Goal: Task Accomplishment & Management: Manage account settings

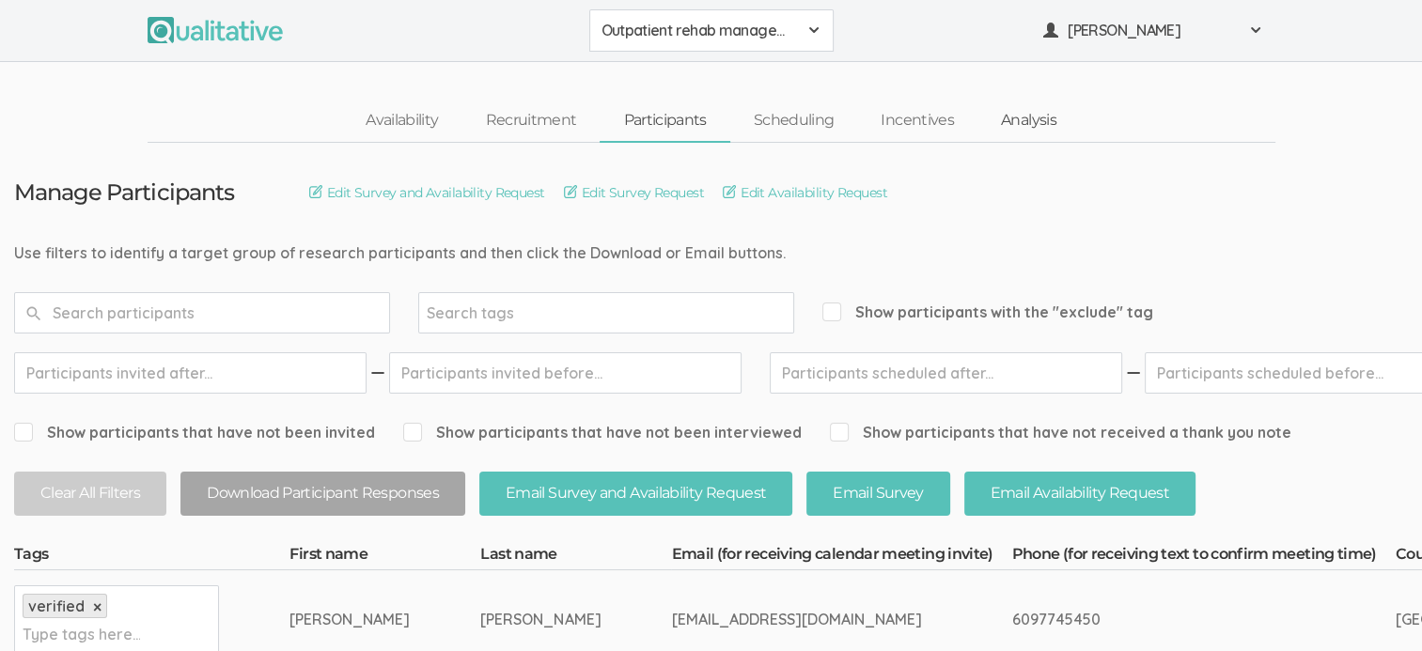
click at [1019, 126] on link "Analysis" at bounding box center [1028, 121] width 102 height 40
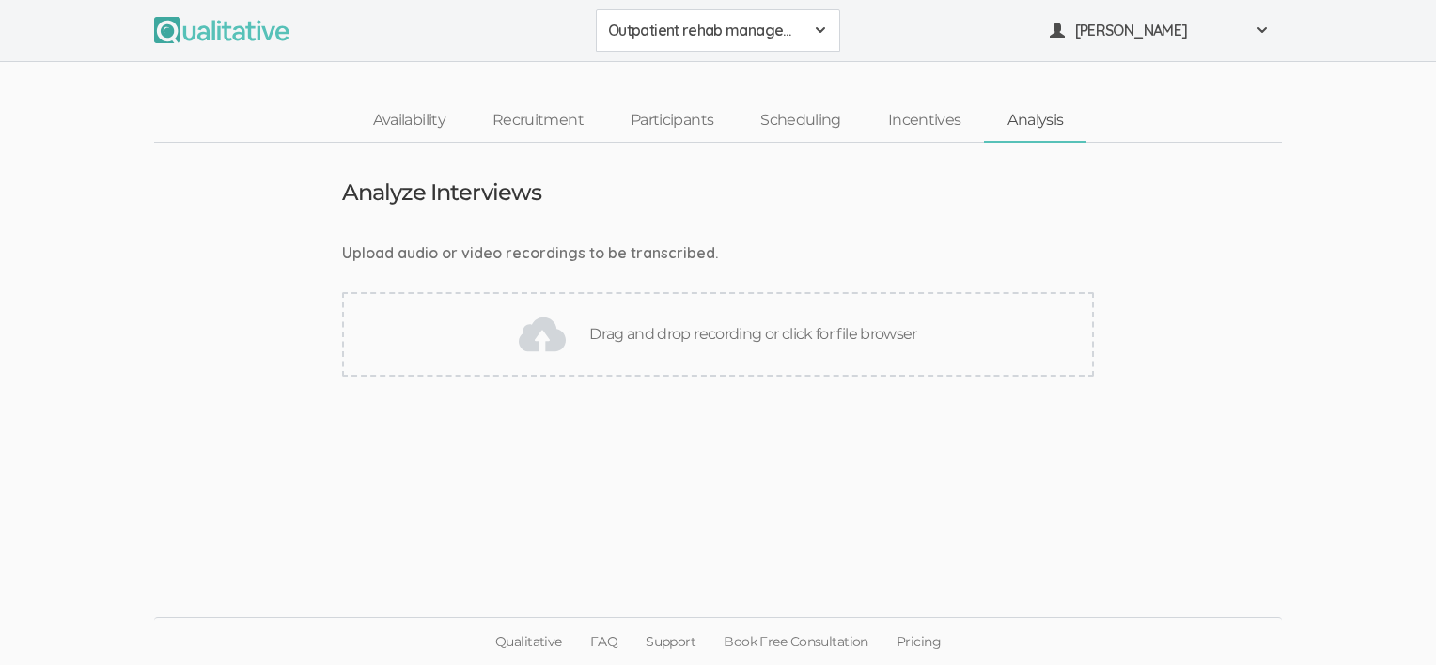
click at [709, 331] on div "Drag and drop recording or click for file browser" at bounding box center [718, 334] width 752 height 85
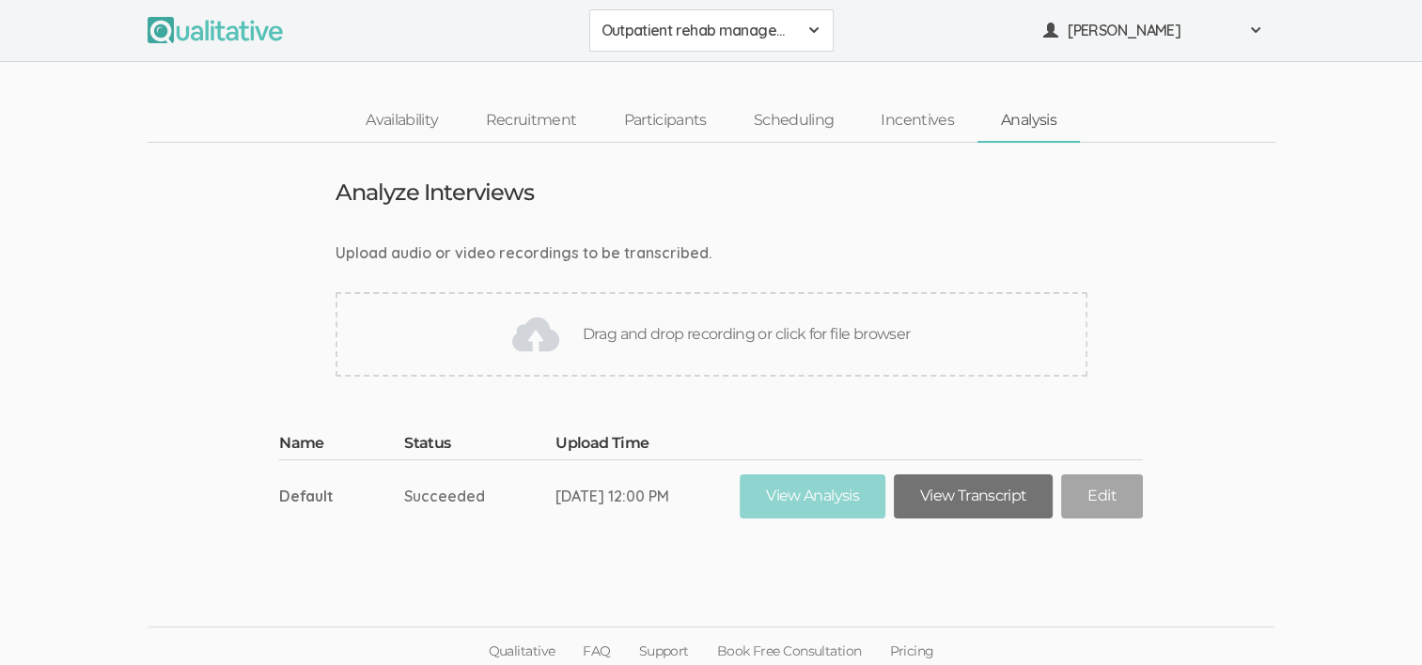
click at [968, 500] on link "View Transcript" at bounding box center [973, 496] width 159 height 44
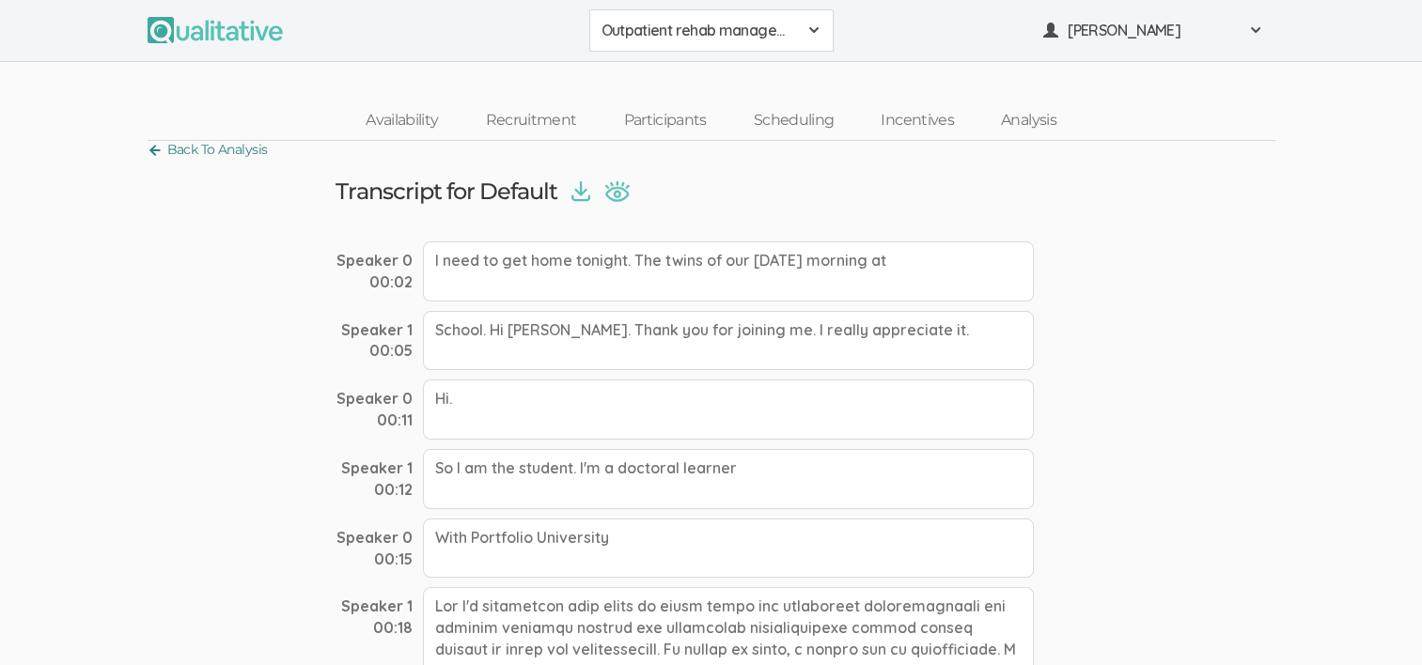
click at [248, 140] on link "Back To Analysis" at bounding box center [208, 149] width 120 height 25
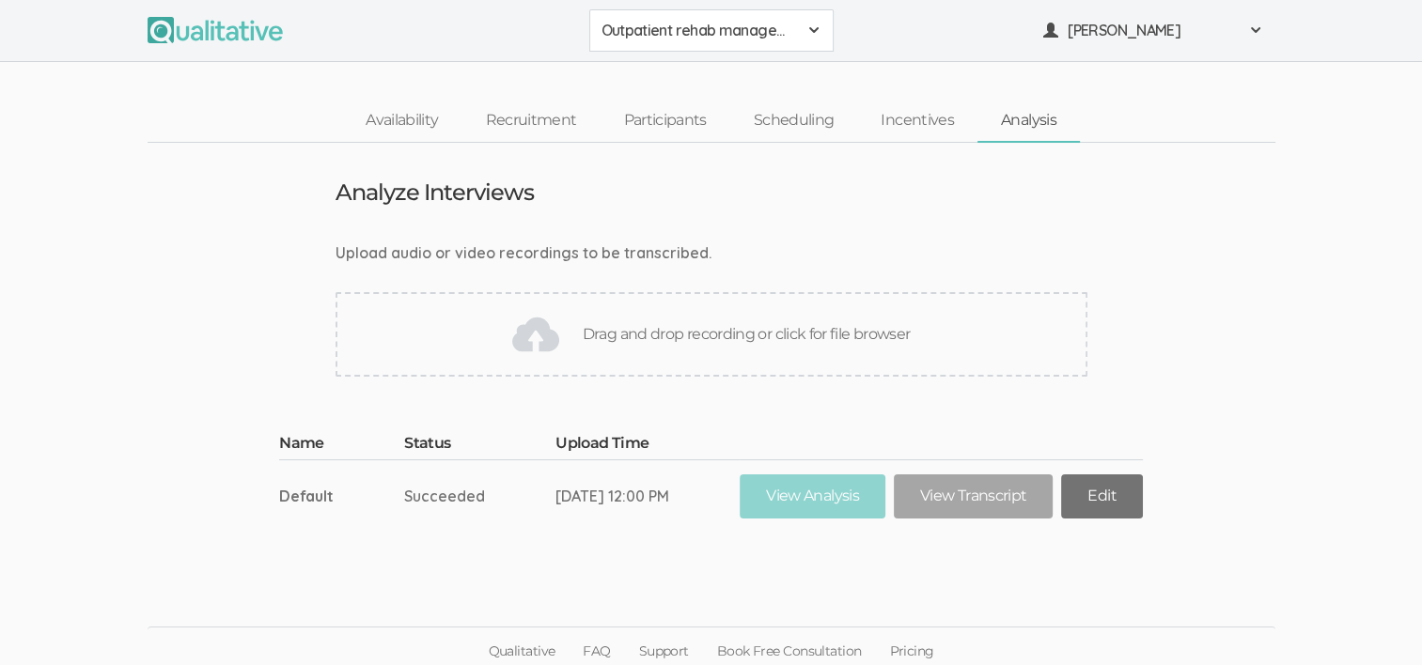
click at [1094, 495] on link "Edit" at bounding box center [1101, 496] width 81 height 44
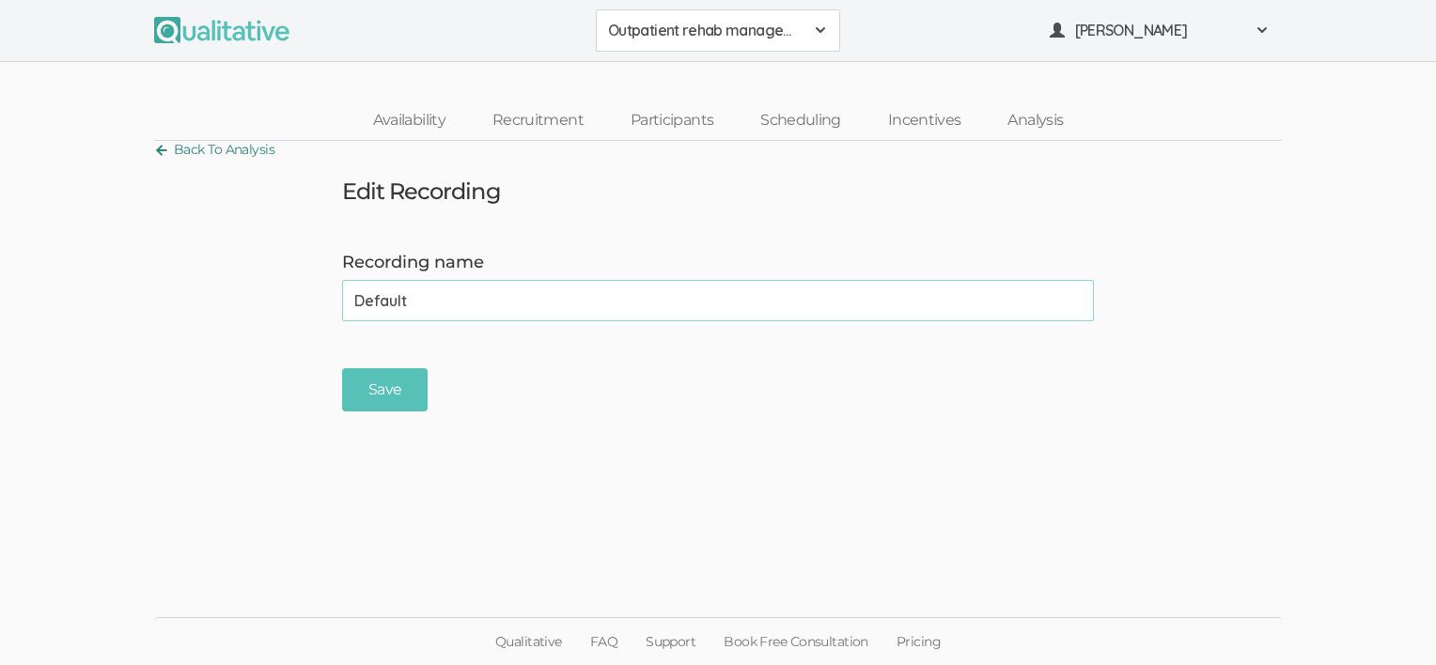
click at [219, 144] on link "Back To Analysis" at bounding box center [214, 149] width 120 height 25
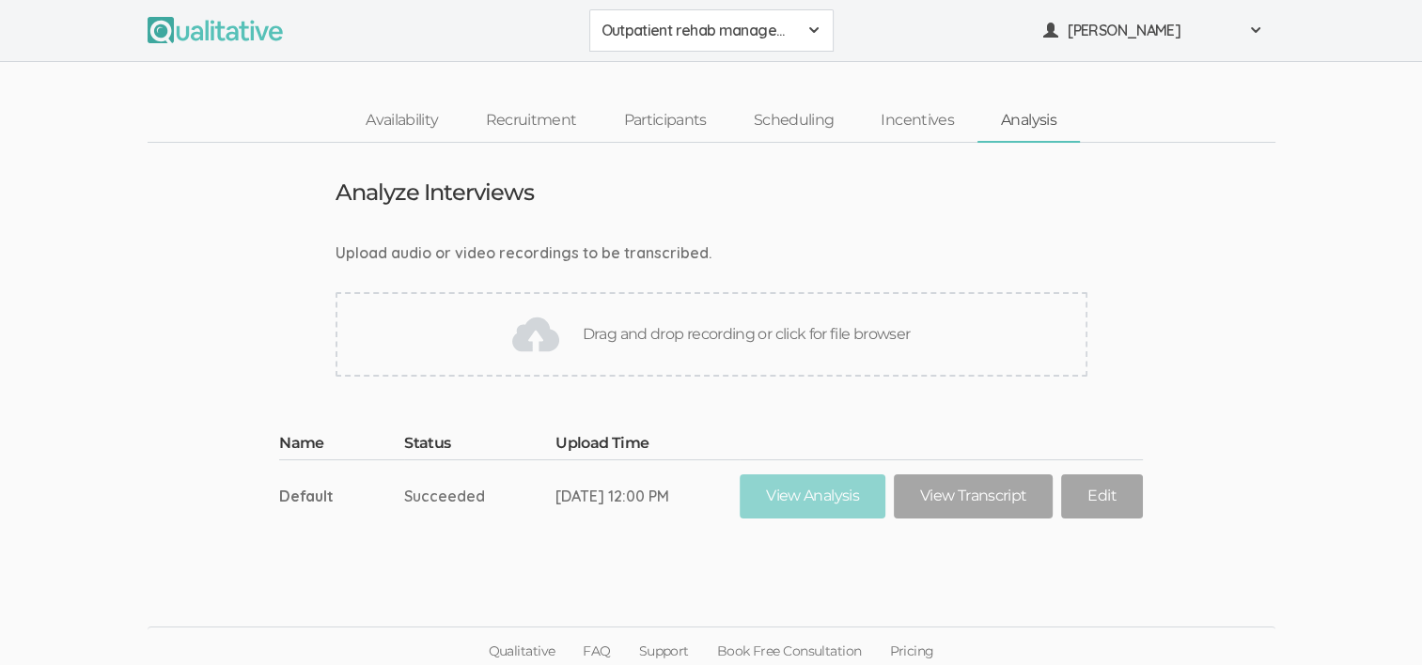
scroll to position [8, 0]
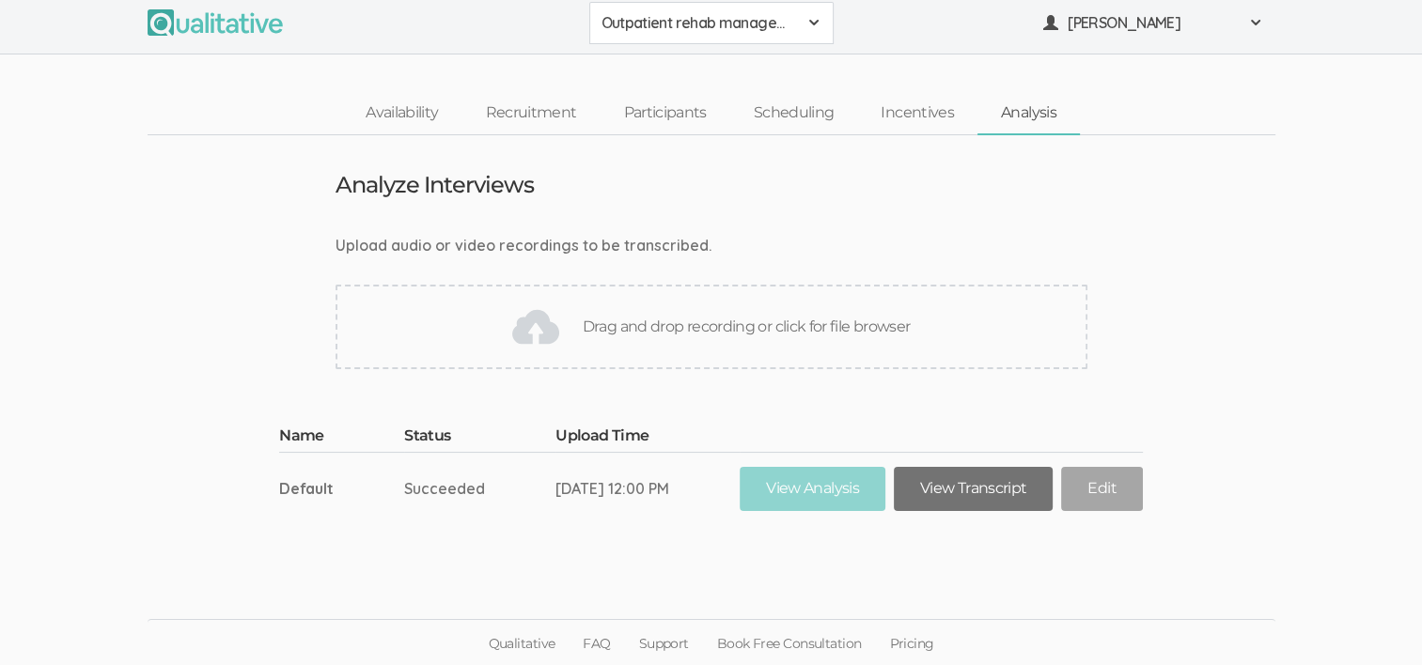
drag, startPoint x: 624, startPoint y: 494, endPoint x: 975, endPoint y: 493, distance: 351.4
click at [975, 493] on link "View Transcript" at bounding box center [973, 489] width 159 height 44
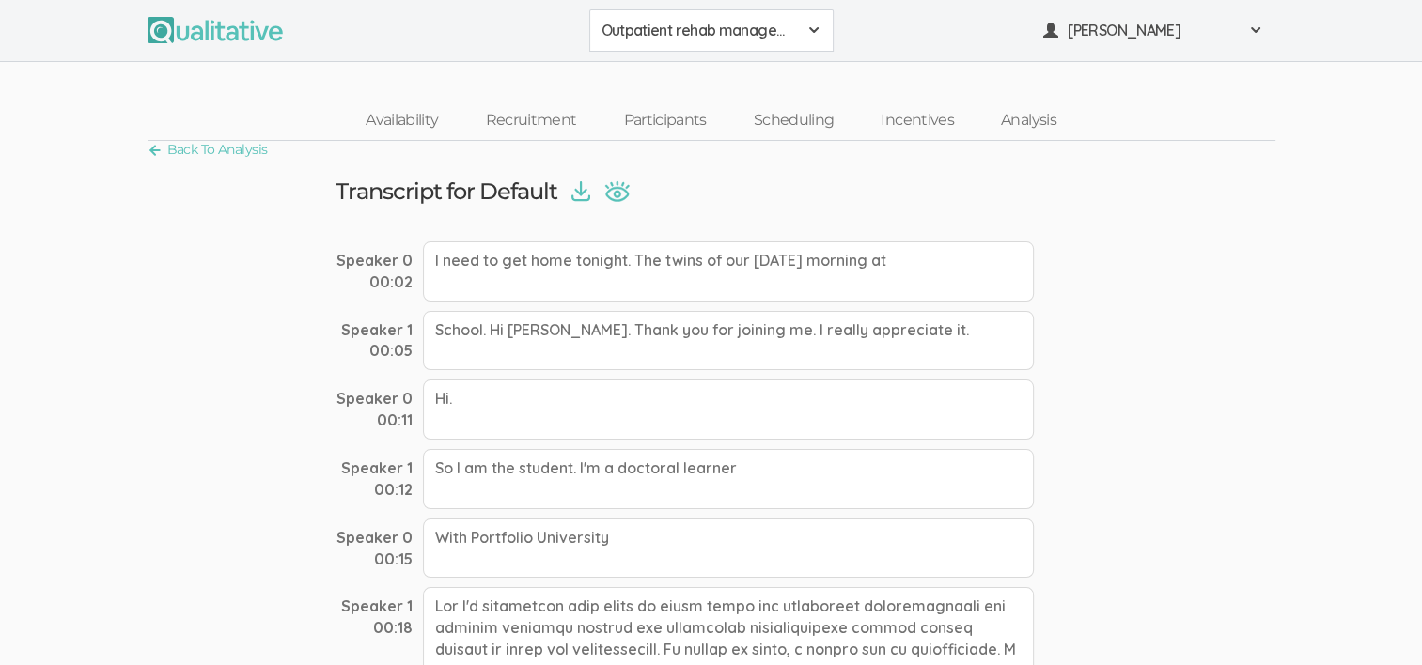
click at [819, 261] on div "I need to get home tonight. The twins of our tomorrow morning at" at bounding box center [728, 271] width 611 height 60
click at [917, 252] on div "I need to get home tonight. The twins of our tomorrow morning at" at bounding box center [728, 271] width 611 height 60
drag, startPoint x: 376, startPoint y: 263, endPoint x: 625, endPoint y: 188, distance: 260.1
click at [625, 188] on img at bounding box center [616, 191] width 25 height 22
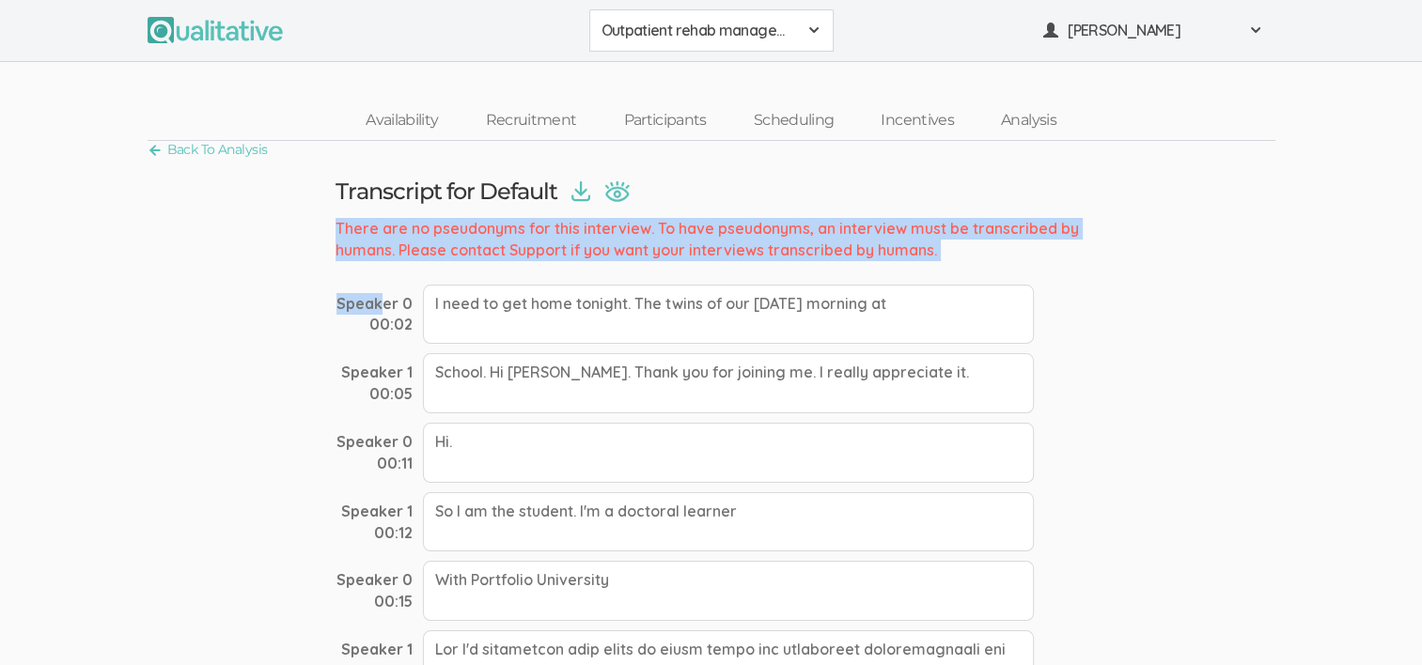
click at [688, 185] on link at bounding box center [845, 191] width 482 height 22
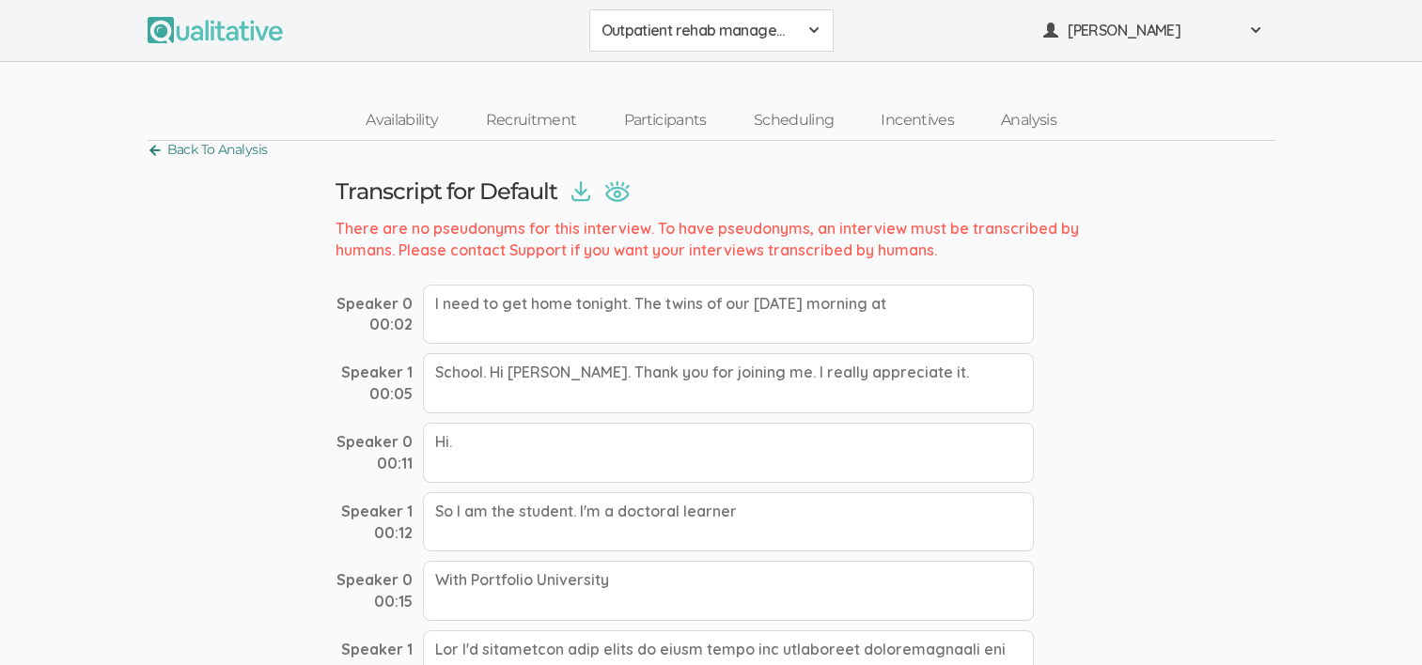
click at [229, 140] on link "Back To Analysis" at bounding box center [208, 149] width 120 height 25
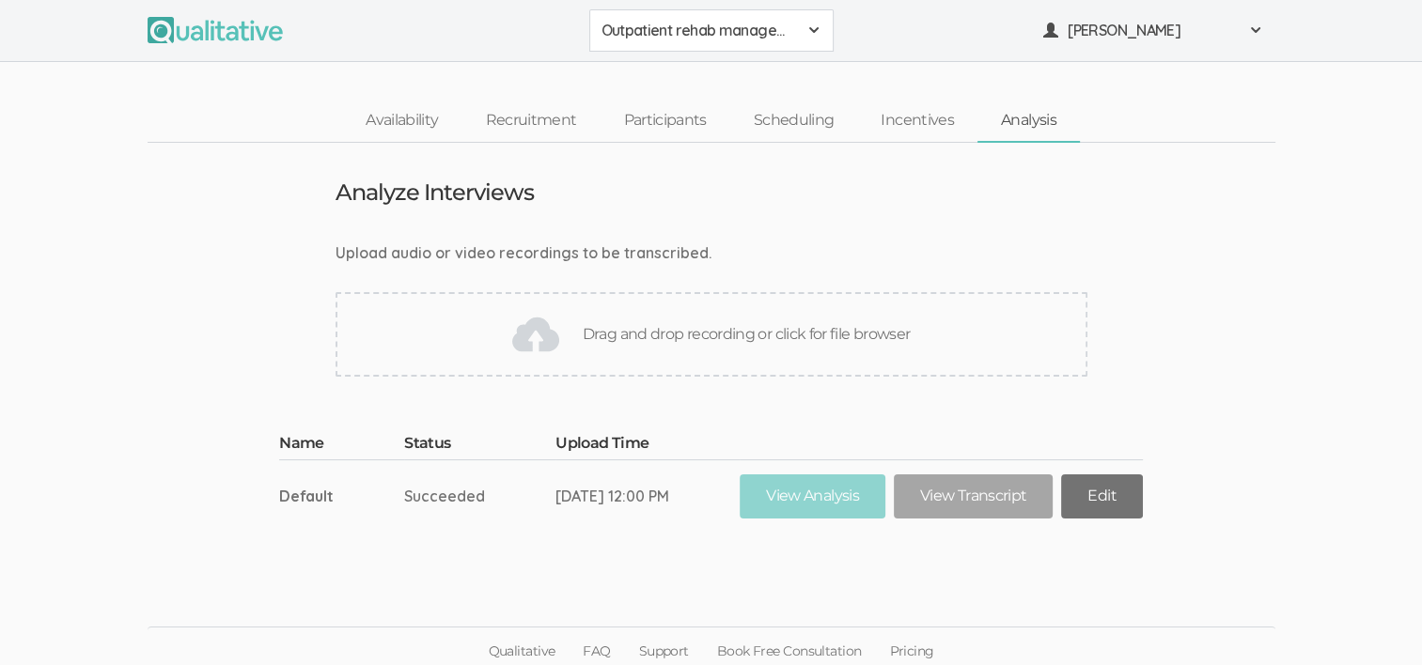
click at [1116, 501] on link "Edit" at bounding box center [1101, 496] width 81 height 44
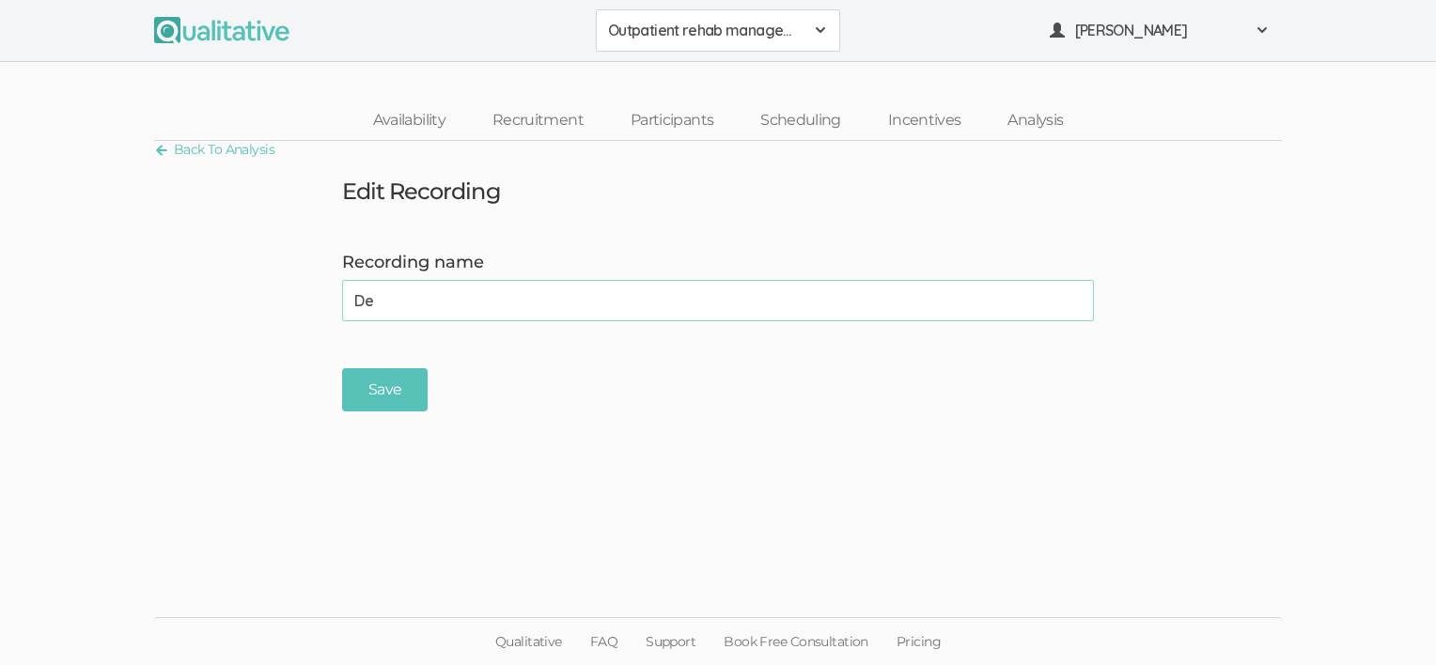
type input "D"
type input "test"
click at [395, 389] on input "Save" at bounding box center [385, 390] width 86 height 44
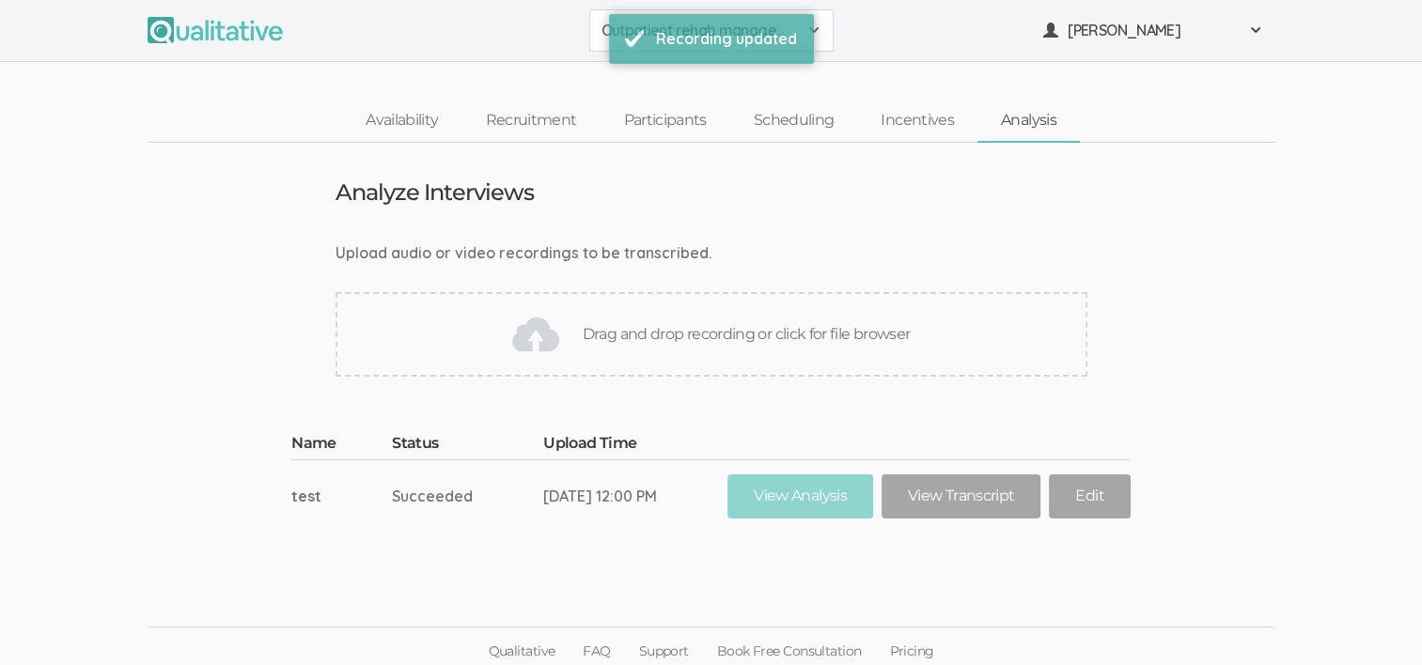
click at [430, 495] on td "Succeeded" at bounding box center [467, 495] width 151 height 72
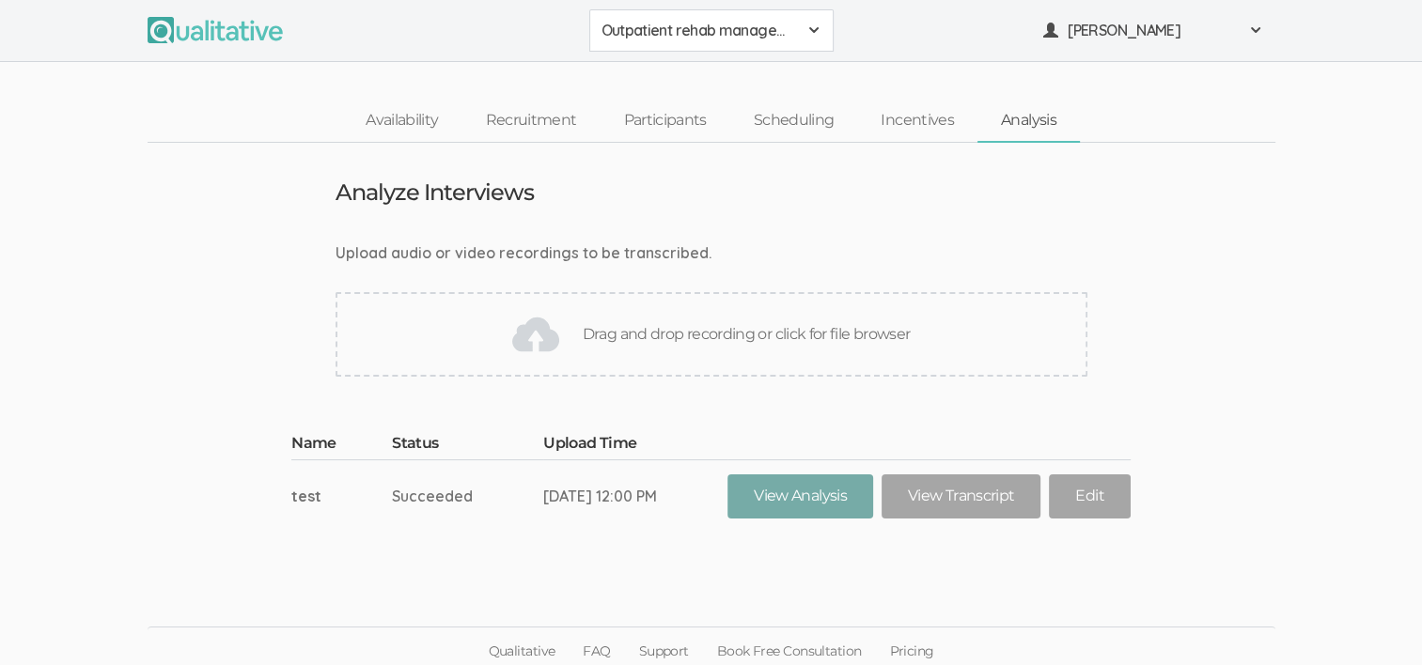
drag, startPoint x: 430, startPoint y: 495, endPoint x: 798, endPoint y: 492, distance: 367.4
click at [798, 492] on link "View Analysis" at bounding box center [800, 496] width 146 height 44
click at [389, 117] on link "Availability" at bounding box center [401, 121] width 119 height 40
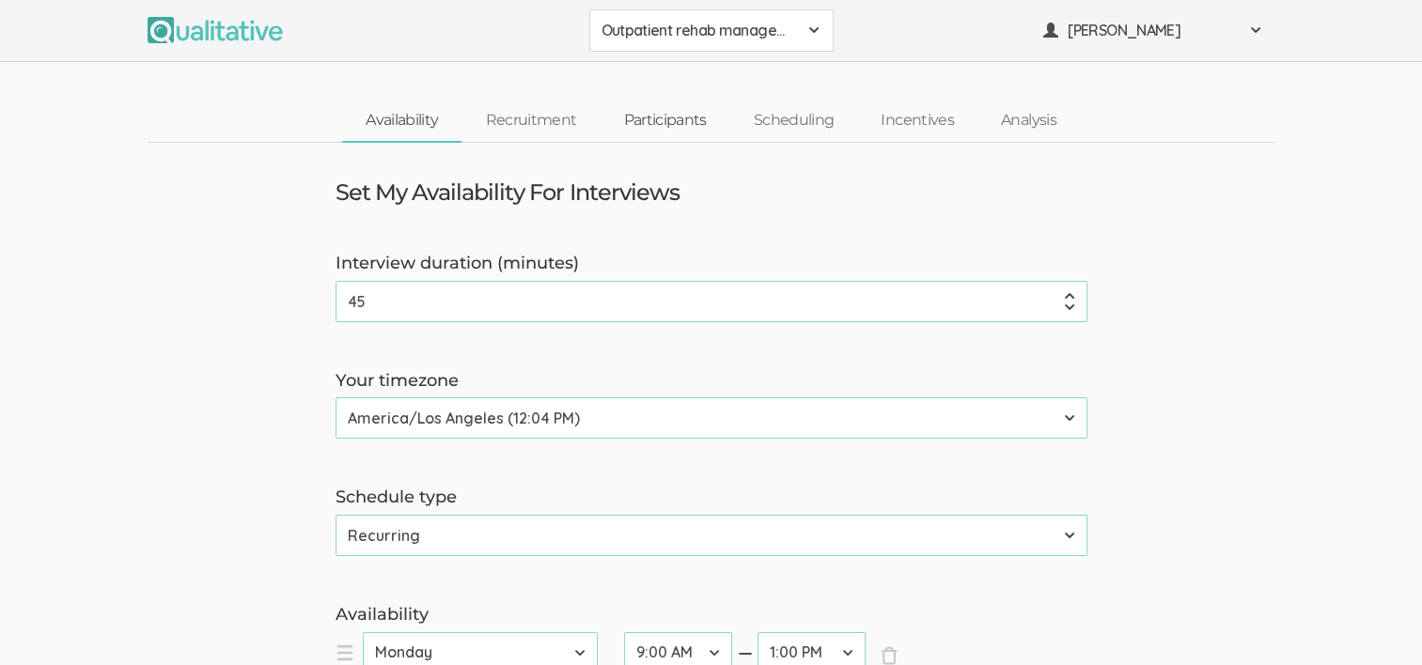
click at [681, 123] on link "Participants" at bounding box center [664, 121] width 130 height 40
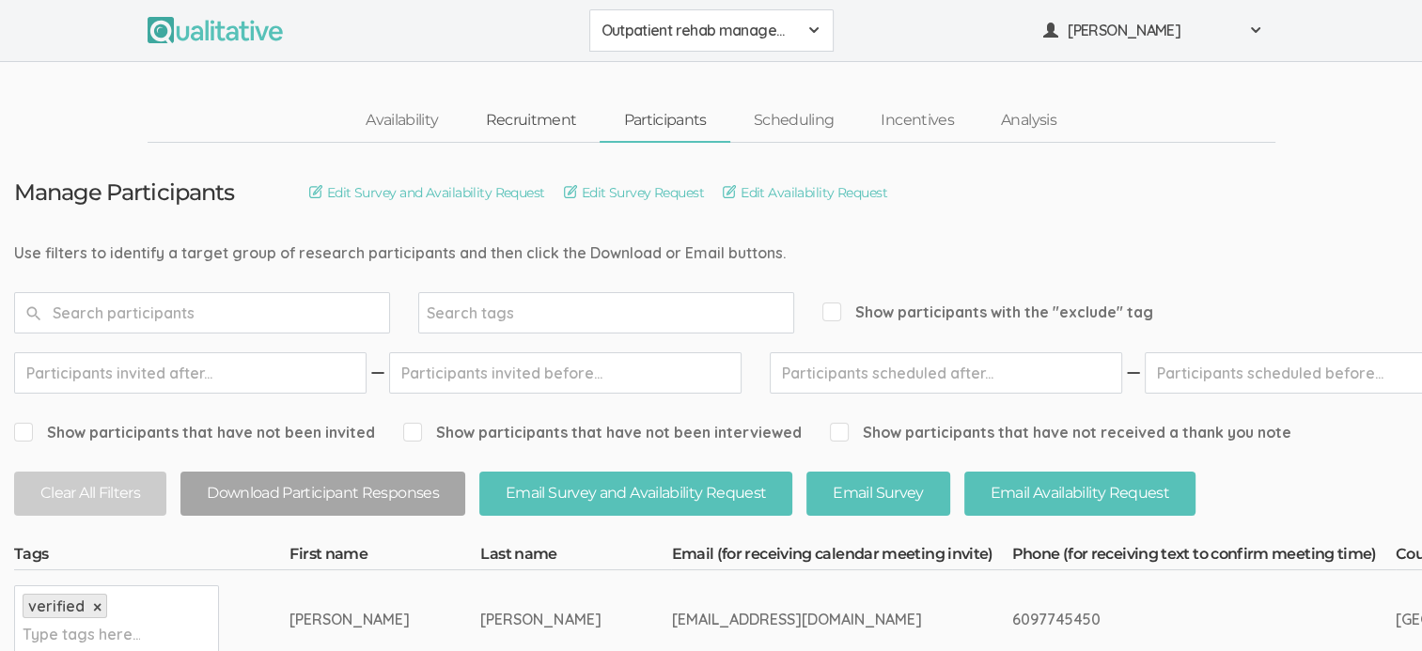
click at [550, 114] on link "Recruitment" at bounding box center [530, 121] width 138 height 40
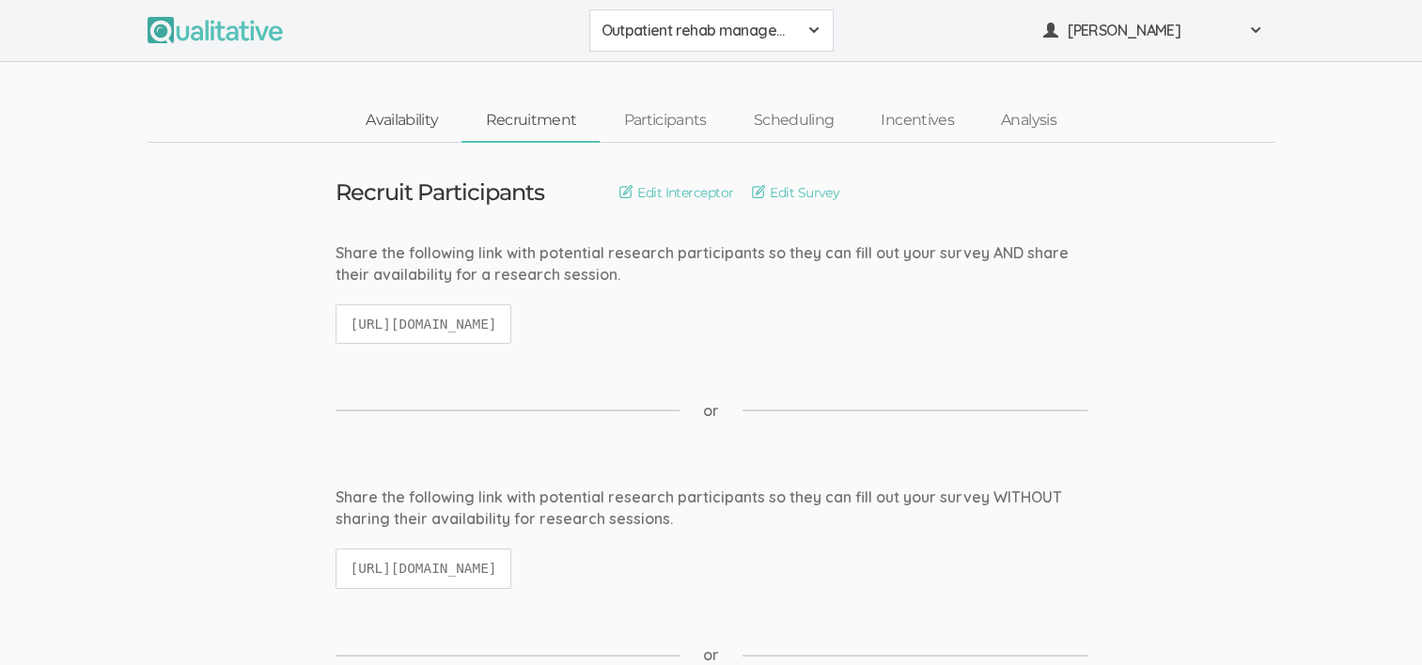
click at [428, 120] on link "Availability" at bounding box center [401, 121] width 119 height 40
